Goal: Information Seeking & Learning: Learn about a topic

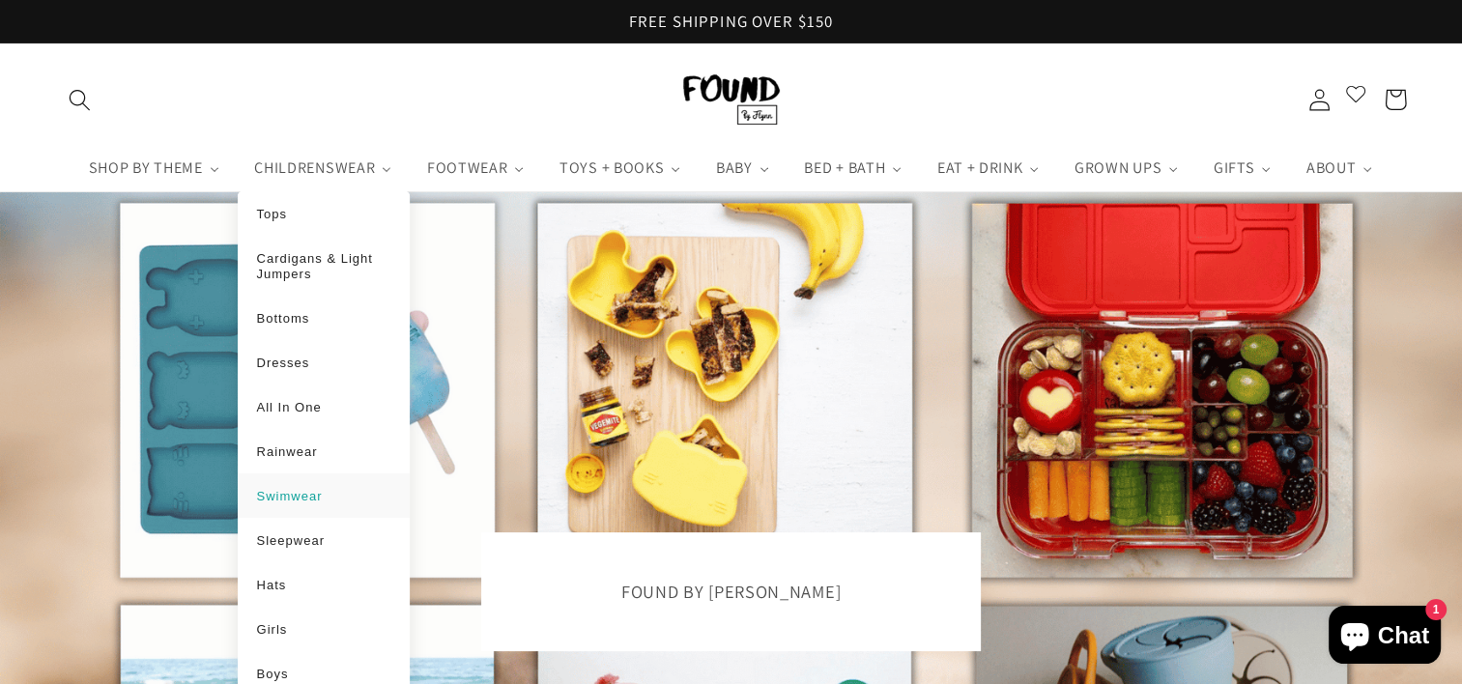
click at [277, 498] on span "Swimwear" at bounding box center [290, 496] width 66 height 14
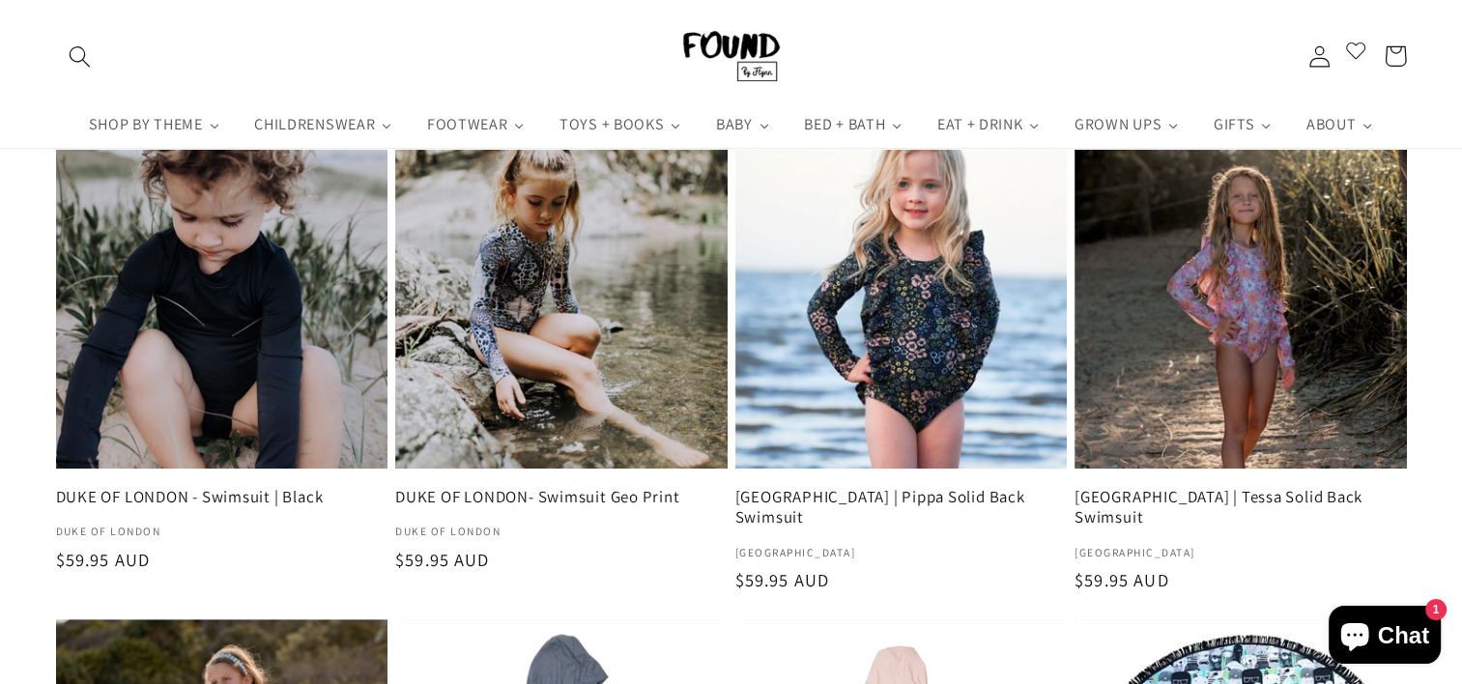
scroll to position [760, 0]
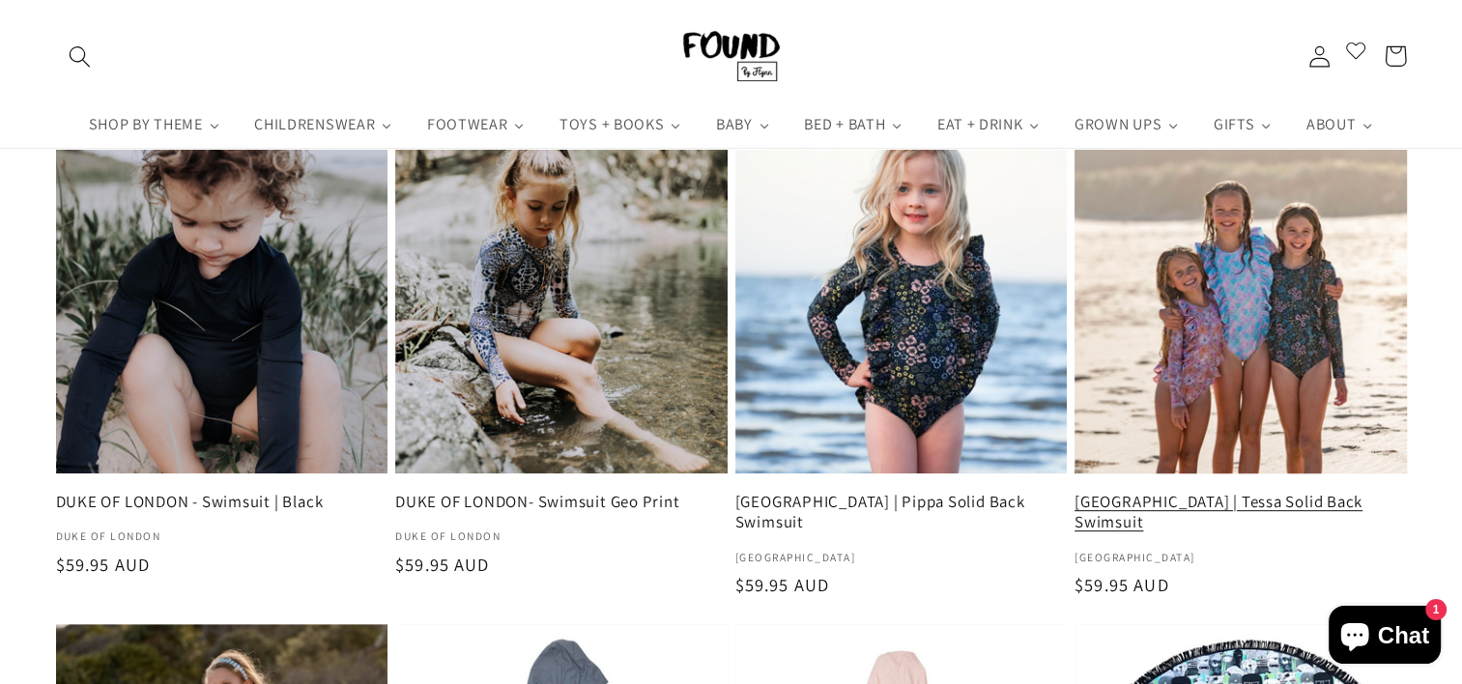
click at [1225, 492] on link "[GEOGRAPHIC_DATA] | Tessa Solid Back Swimsuit" at bounding box center [1241, 513] width 332 height 42
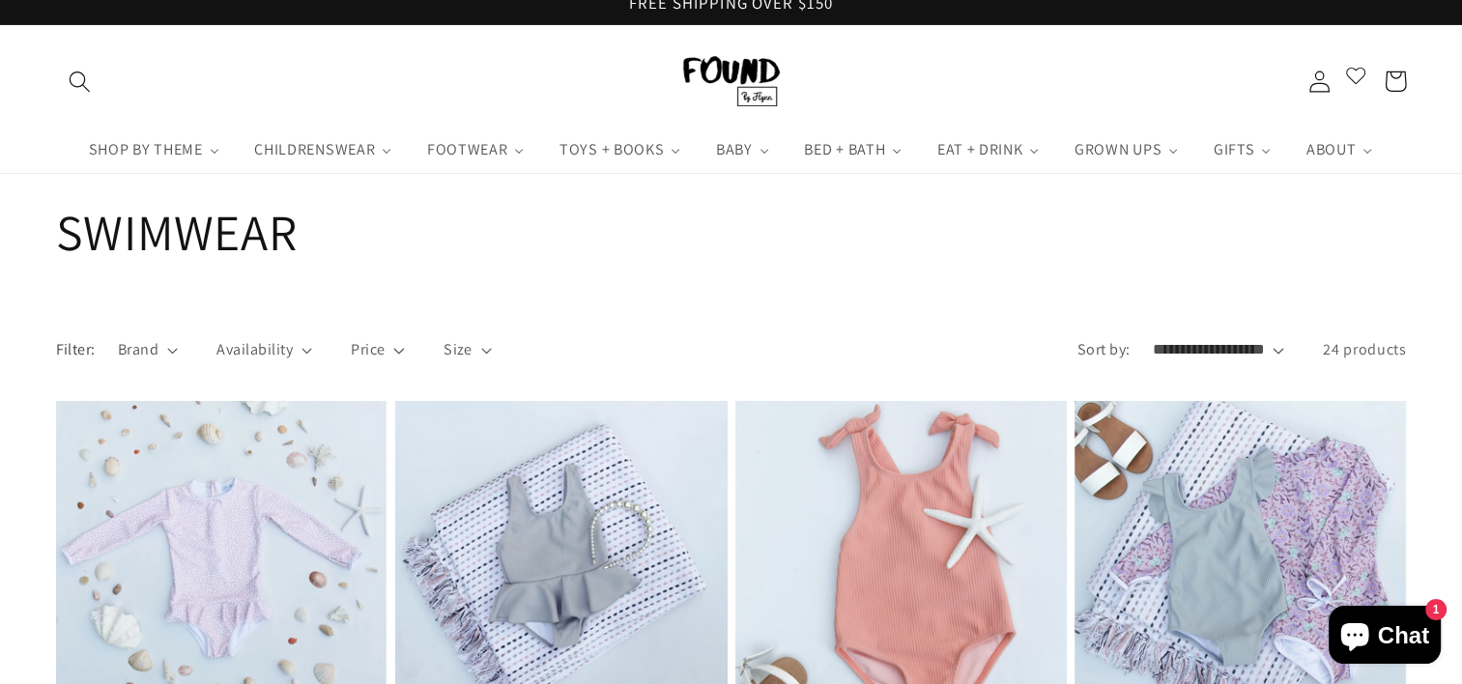
scroll to position [0, 0]
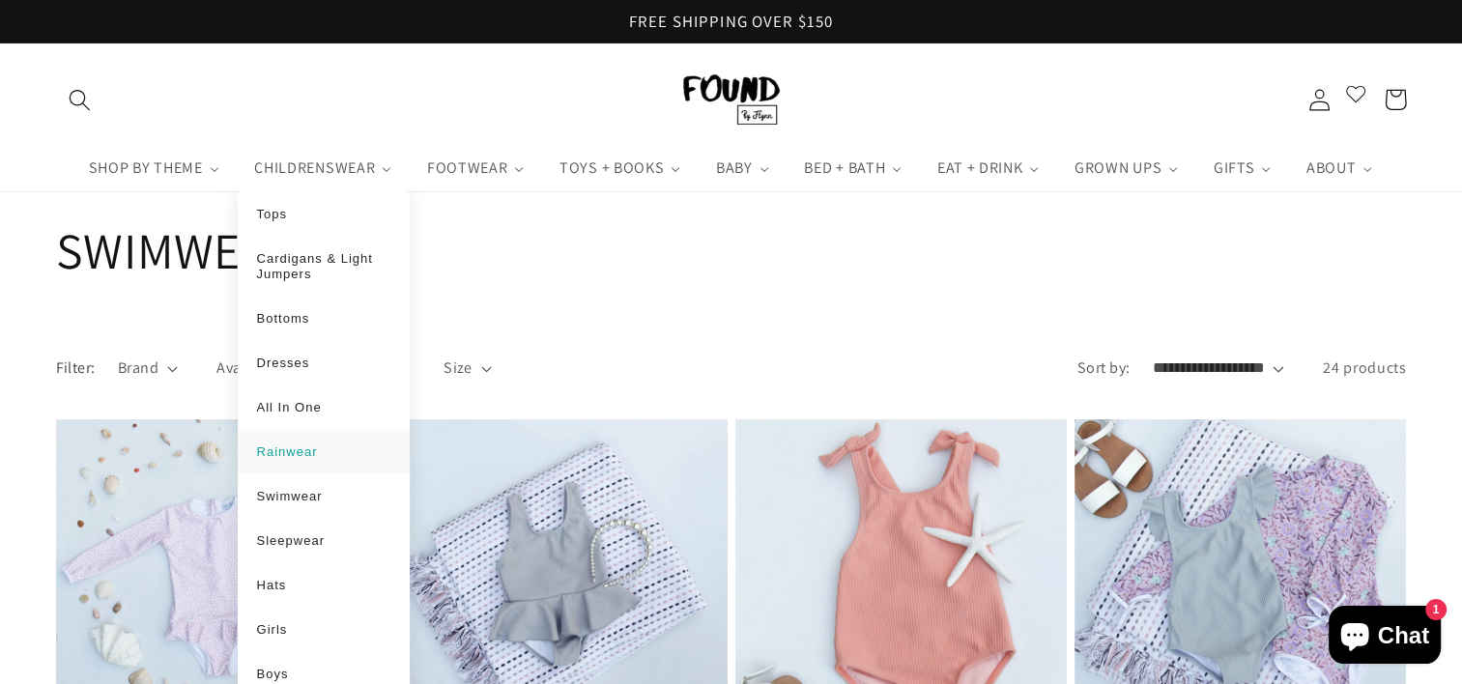
click at [291, 453] on span "Rainwear" at bounding box center [287, 452] width 61 height 14
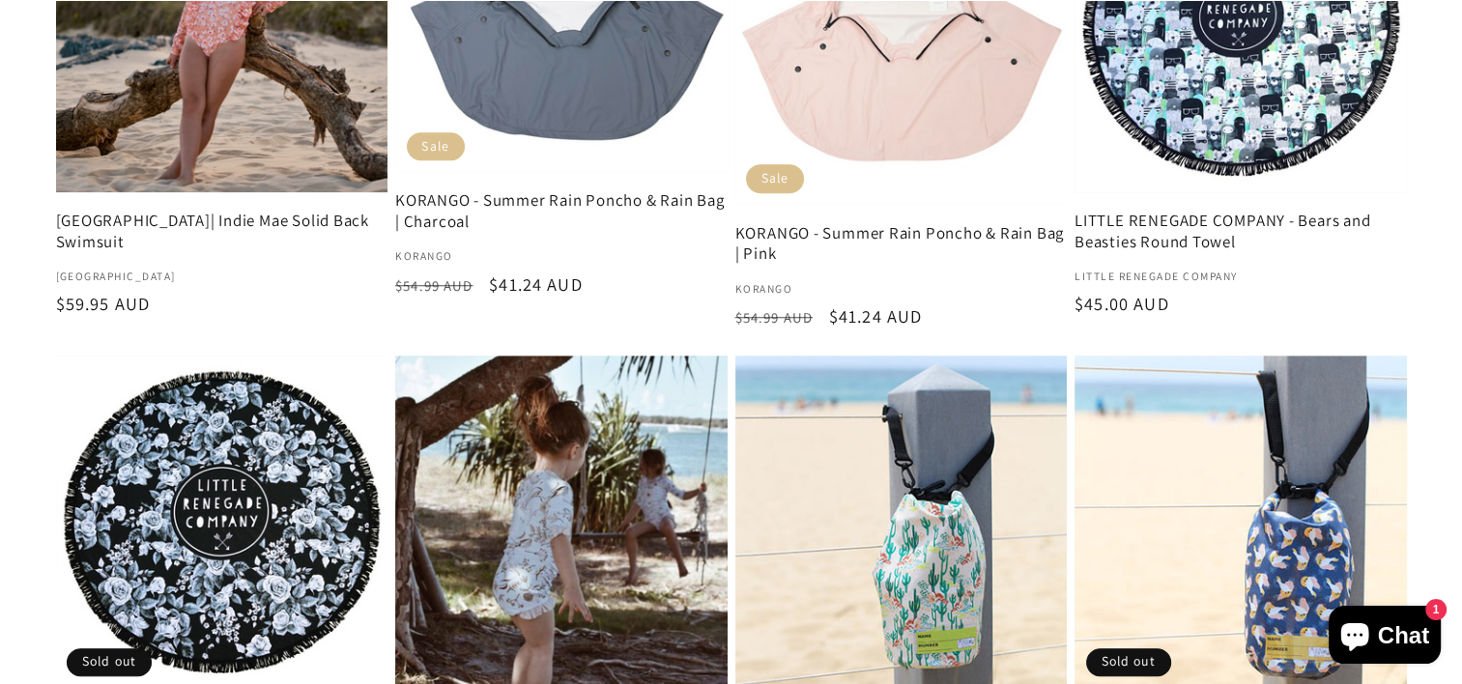
scroll to position [1779, 0]
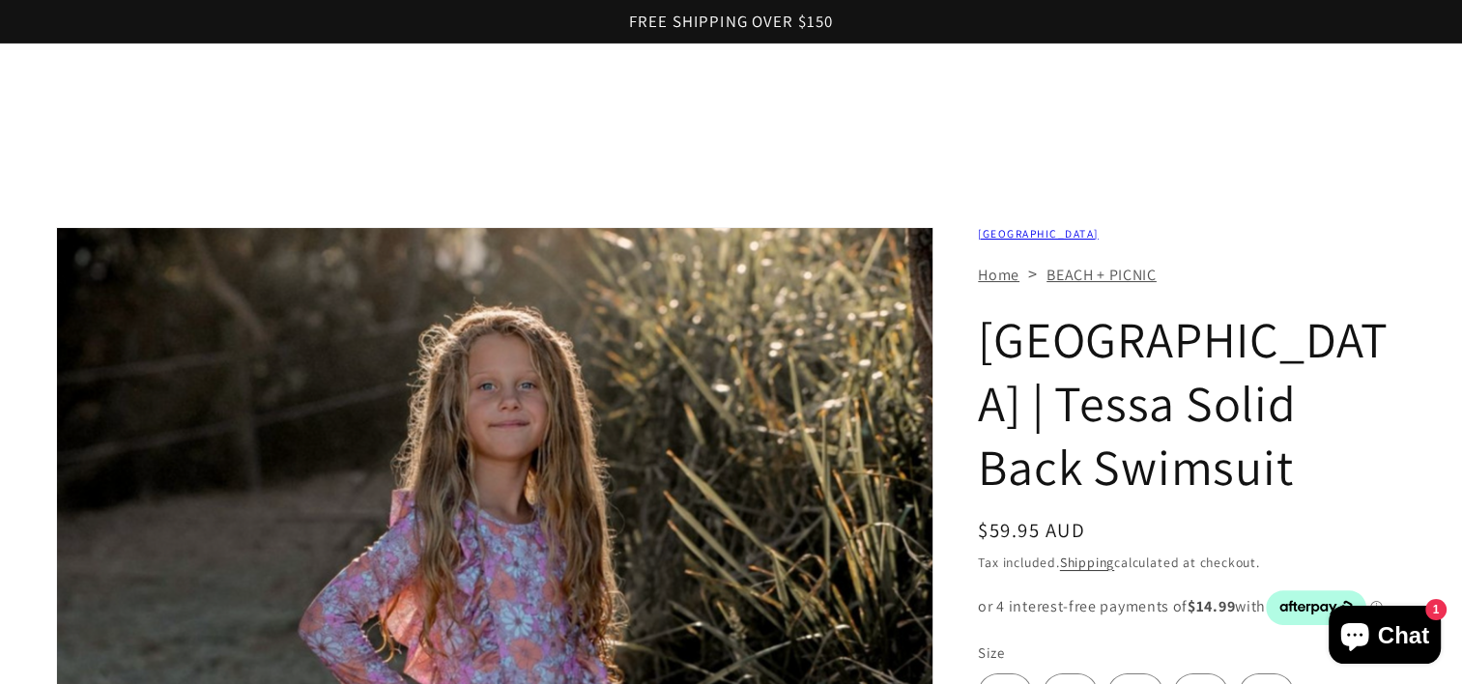
scroll to position [359, 0]
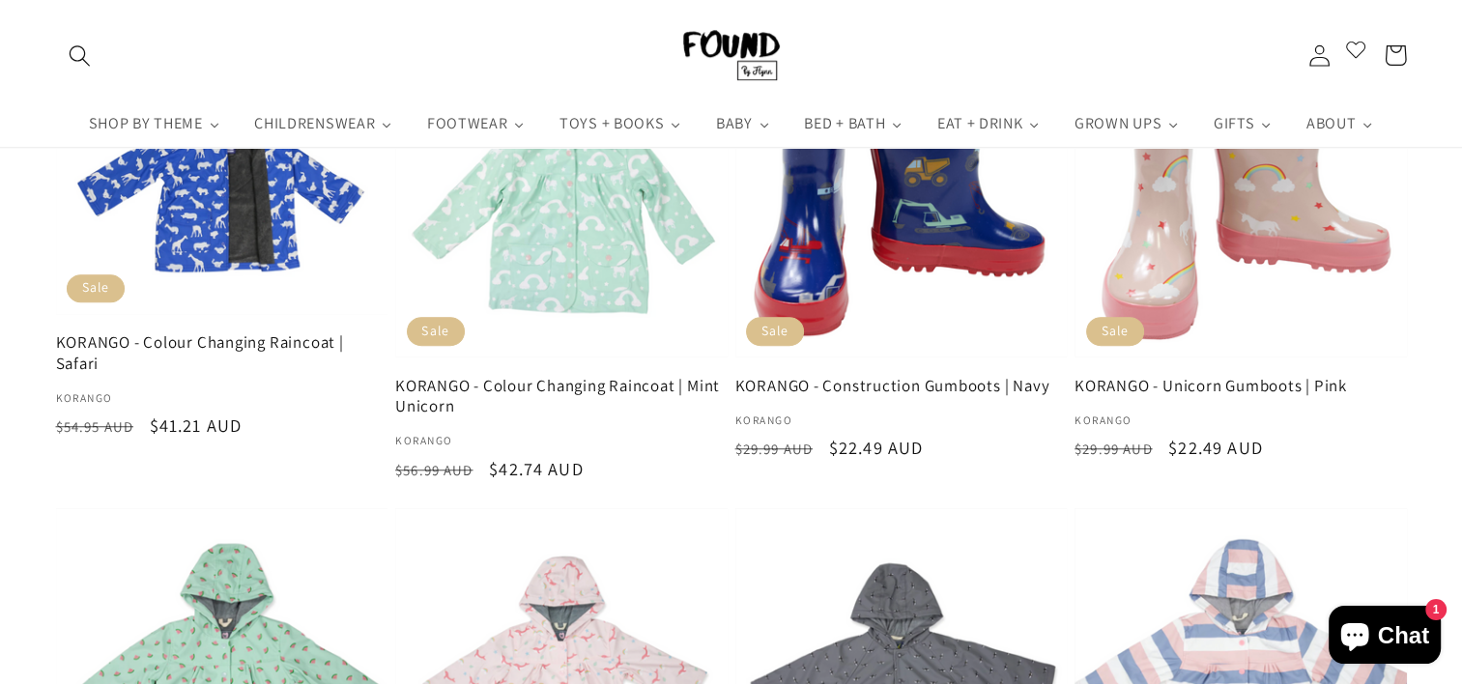
scroll to position [166, 0]
